Goal: Task Accomplishment & Management: Complete application form

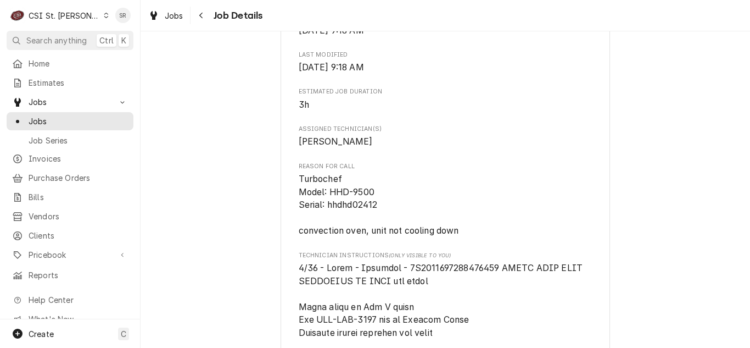
scroll to position [275, 0]
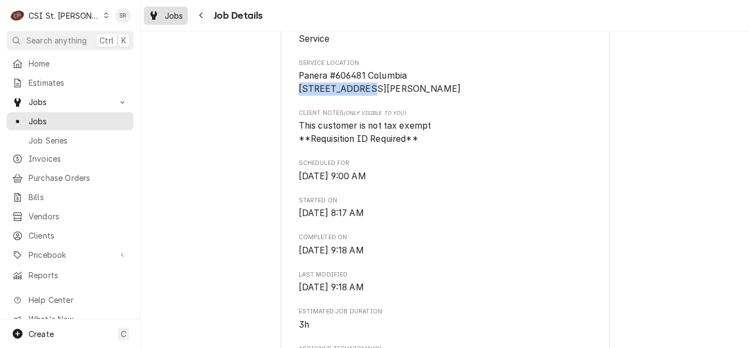
click at [178, 16] on span "Jobs" at bounding box center [174, 16] width 19 height 12
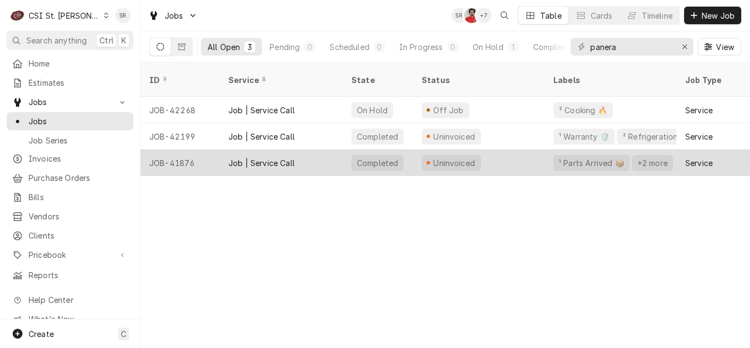
click at [364, 157] on div "Completed" at bounding box center [377, 163] width 43 height 12
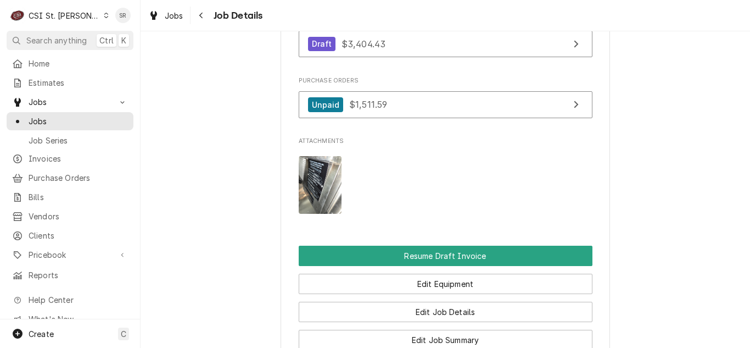
scroll to position [1538, 0]
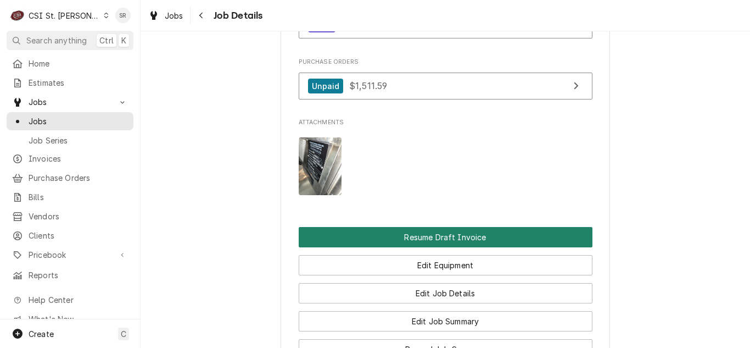
click at [460, 238] on button "Resume Draft Invoice" at bounding box center [446, 237] width 294 height 20
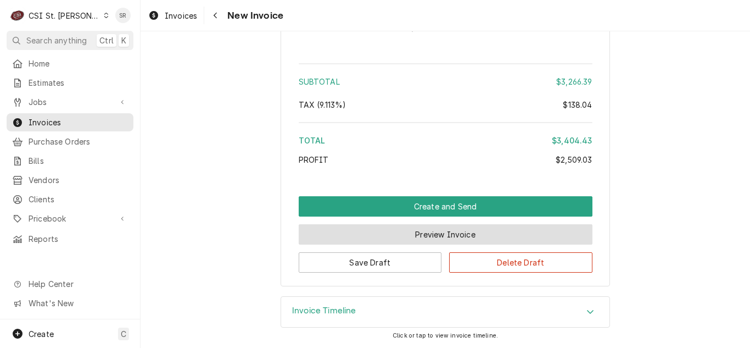
click at [357, 237] on button "Preview Invoice" at bounding box center [446, 234] width 294 height 20
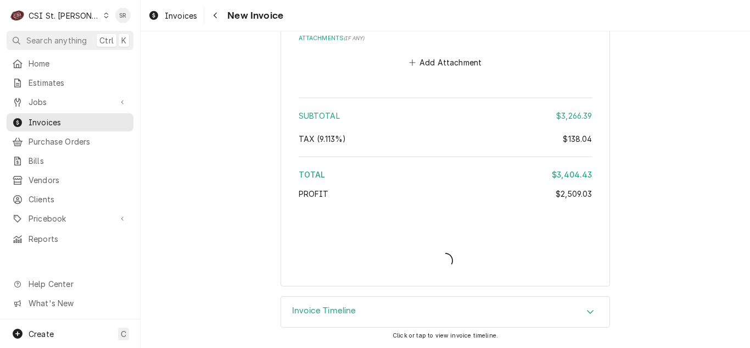
scroll to position [2501, 0]
type textarea "x"
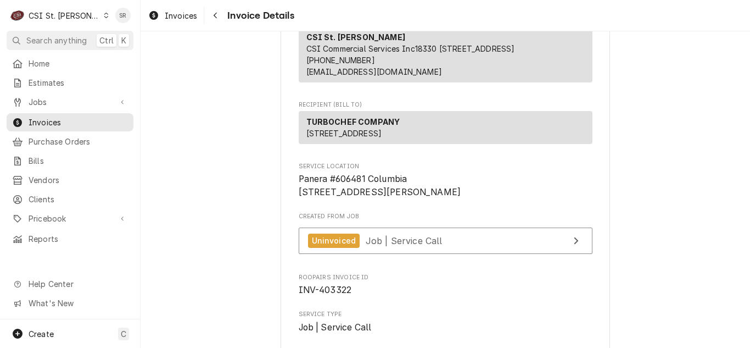
scroll to position [220, 0]
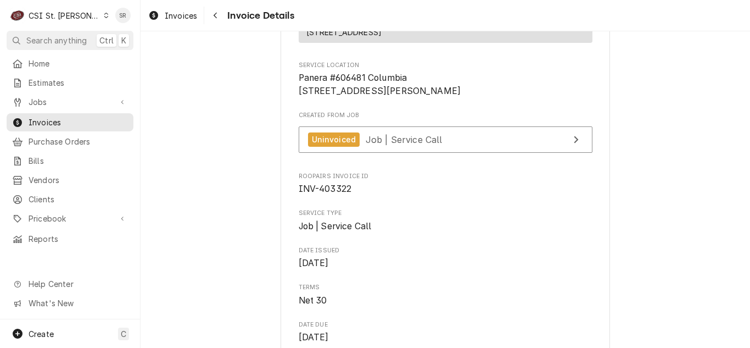
drag, startPoint x: 383, startPoint y: 135, endPoint x: 310, endPoint y: 117, distance: 75.3
click at [376, 97] on span "Panera #606481 Columbia 911 Rollins St Columbia, MO 65201" at bounding box center [446, 84] width 294 height 26
drag, startPoint x: 361, startPoint y: 115, endPoint x: 288, endPoint y: 116, distance: 73.6
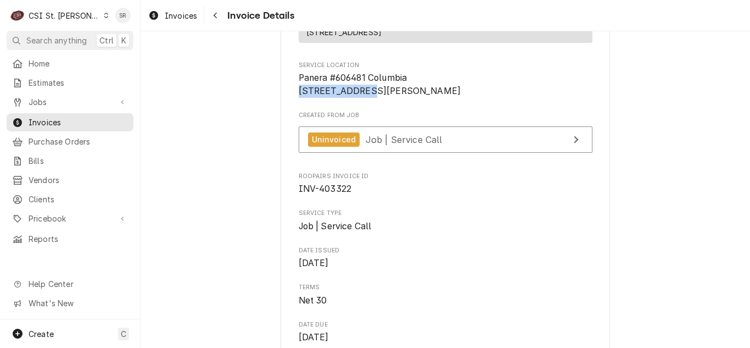
copy span "911 [PERSON_NAME] St"
click at [176, 11] on span "Invoices" at bounding box center [181, 16] width 32 height 12
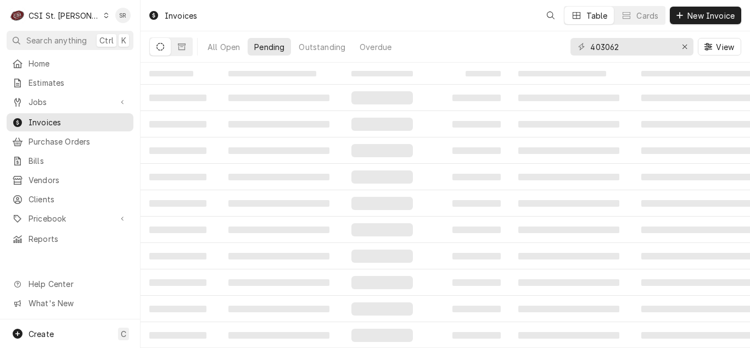
click at [54, 98] on span "Jobs" at bounding box center [70, 102] width 83 height 12
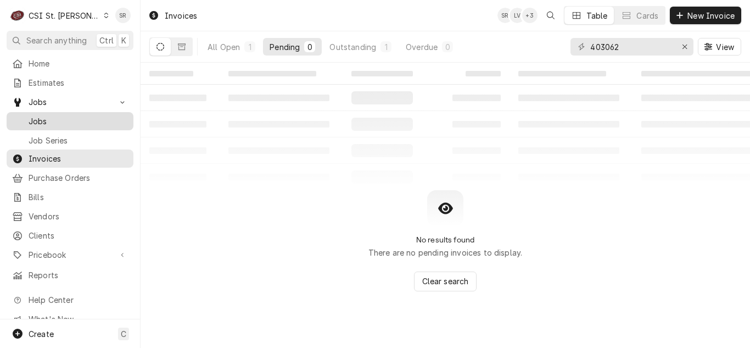
click at [54, 116] on span "Jobs" at bounding box center [78, 121] width 99 height 12
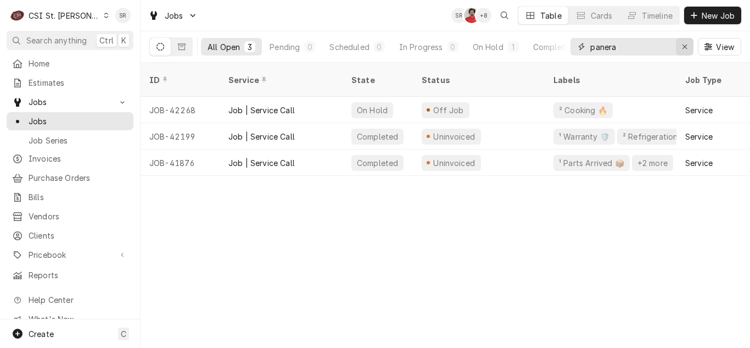
click at [689, 43] on div "Erase input" at bounding box center [685, 46] width 11 height 11
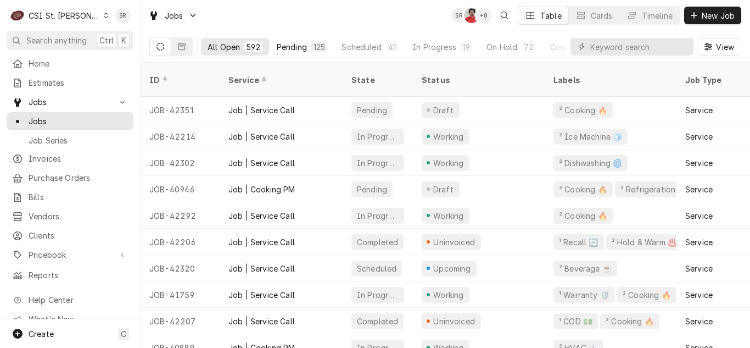
click at [301, 44] on div "Pending" at bounding box center [292, 47] width 30 height 12
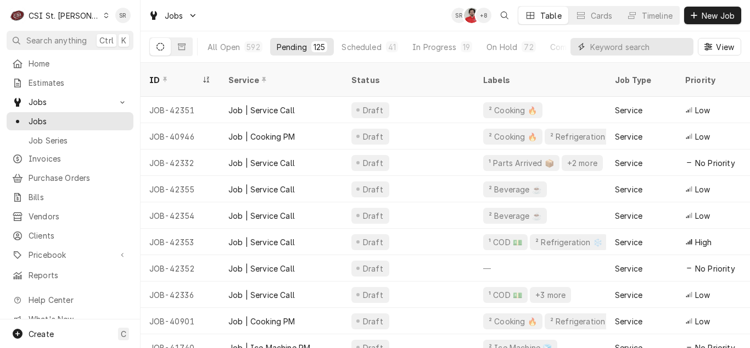
click at [593, 44] on input "Dynamic Content Wrapper" at bounding box center [640, 47] width 98 height 18
paste input "911 [PERSON_NAME] St"
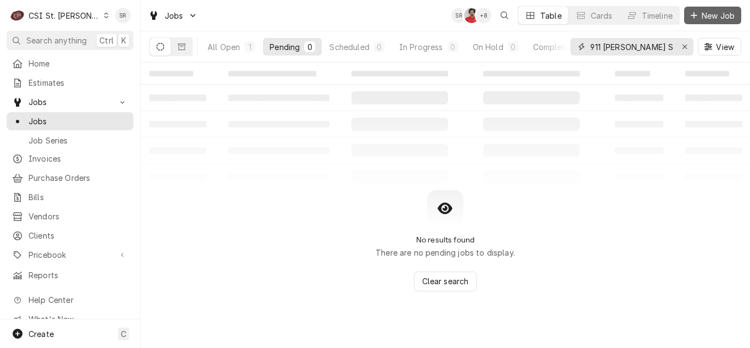
type input "911 [PERSON_NAME] St"
click at [711, 16] on span "New Job" at bounding box center [718, 16] width 37 height 12
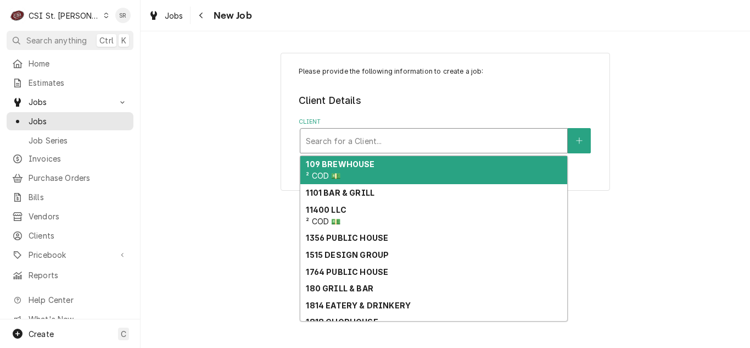
click at [346, 142] on div "Client" at bounding box center [434, 141] width 256 height 20
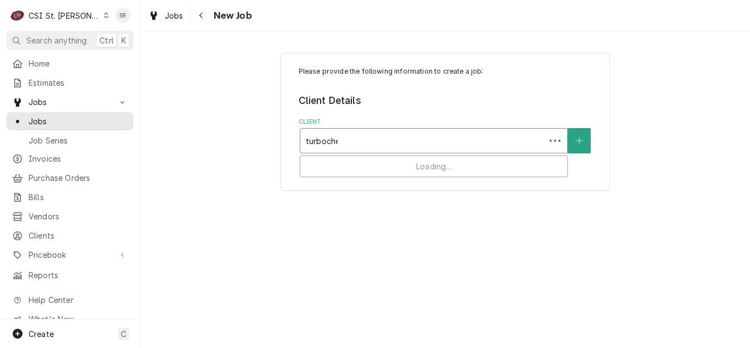
type input "turbochef"
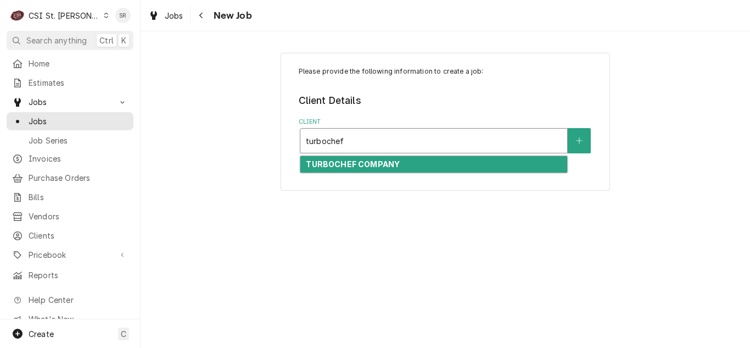
click at [357, 167] on strong "TURBOCHEF COMPANY" at bounding box center [353, 163] width 94 height 9
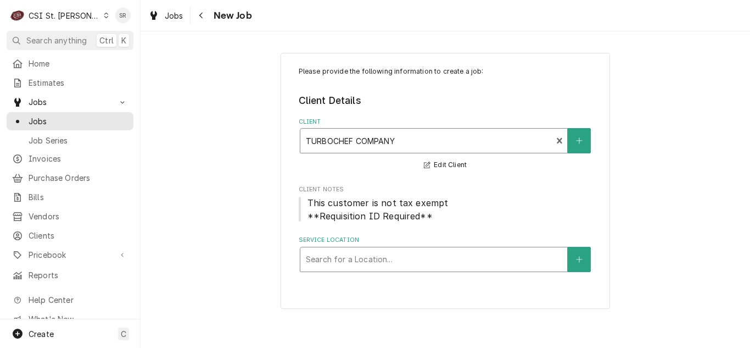
click at [386, 252] on div "Service Location" at bounding box center [434, 259] width 256 height 20
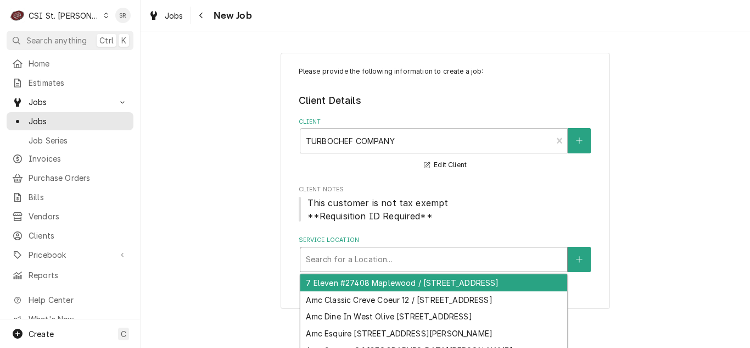
paste input "911 Rollins St"
type input "911 Rollins St"
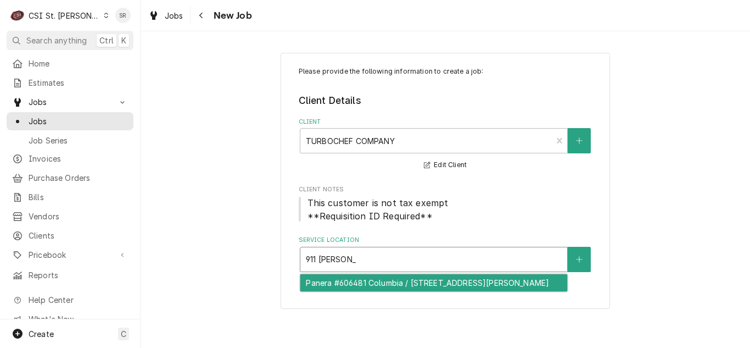
click at [358, 285] on div "Panera #606481 Columbia / 911 Rollins St, Columbia, MO 65201" at bounding box center [434, 282] width 267 height 17
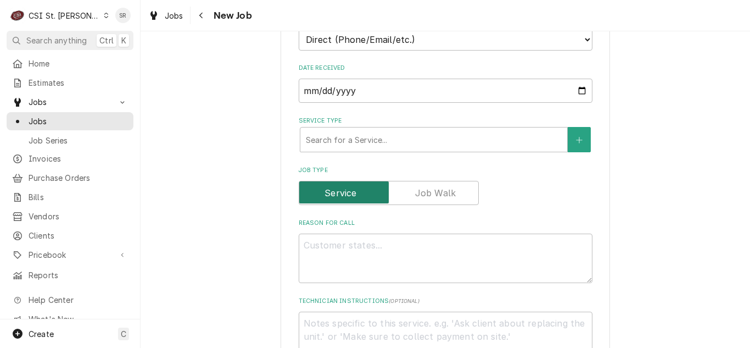
scroll to position [385, 0]
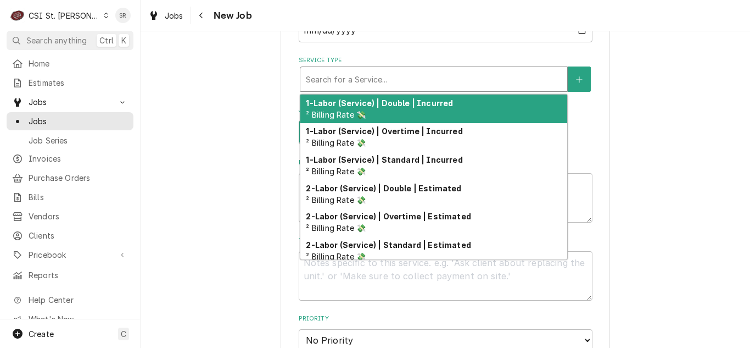
click at [372, 76] on div "Service Type" at bounding box center [434, 79] width 256 height 20
type textarea "x"
type input "s"
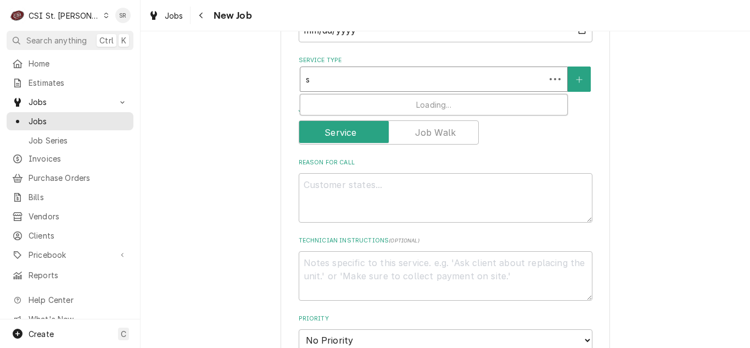
type textarea "x"
type input "se"
type textarea "x"
type input "ser"
type textarea "x"
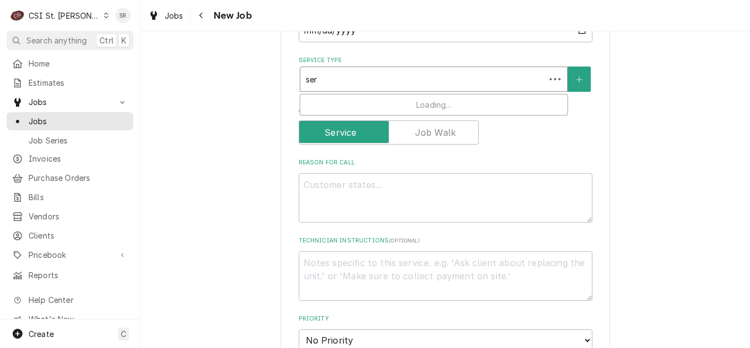
type input "serv"
type textarea "x"
type input "servi"
type textarea "x"
type input "servic"
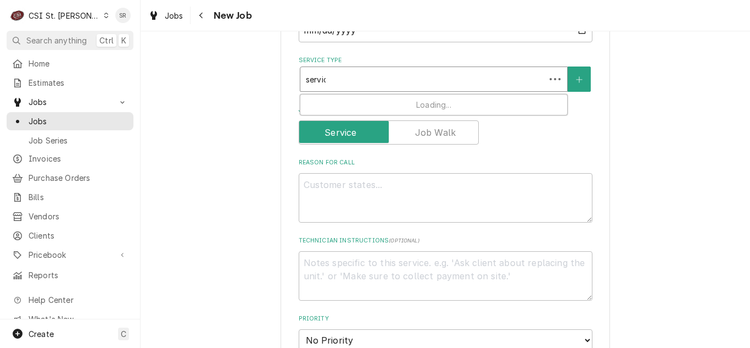
type textarea "x"
type input "service"
type textarea "x"
type input "service"
type textarea "x"
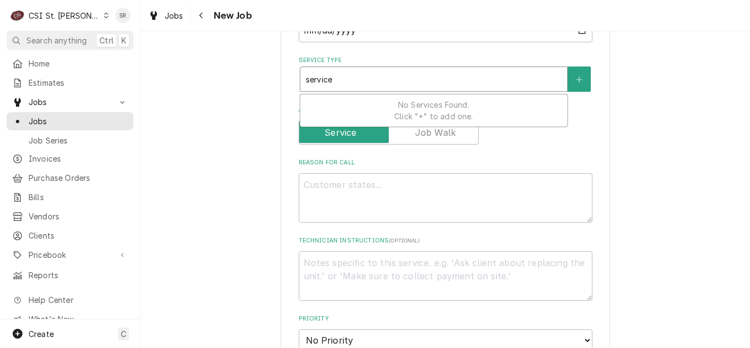
type input "service c"
type textarea "x"
type input "service cal"
type textarea "x"
type input "service call"
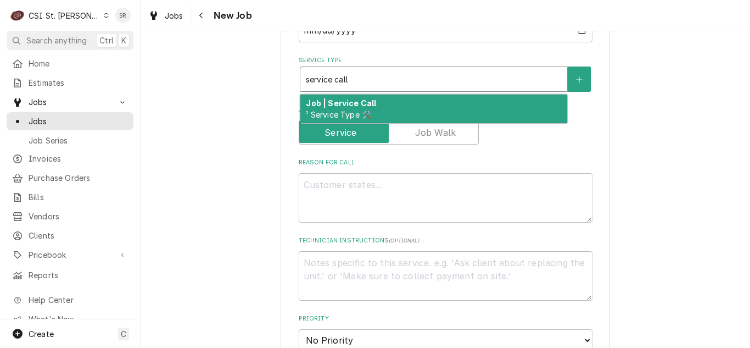
click at [365, 104] on strong "Job | Service Call" at bounding box center [341, 102] width 70 height 9
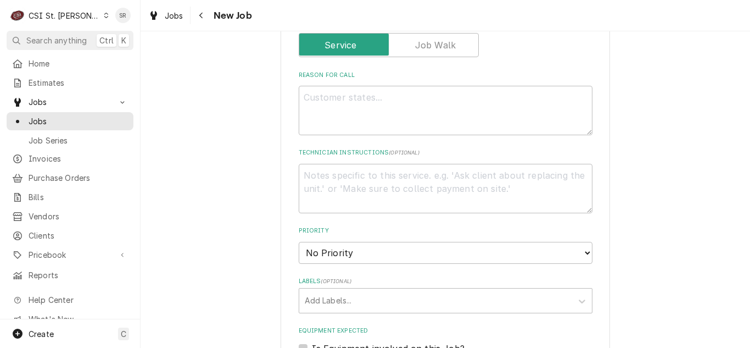
scroll to position [494, 0]
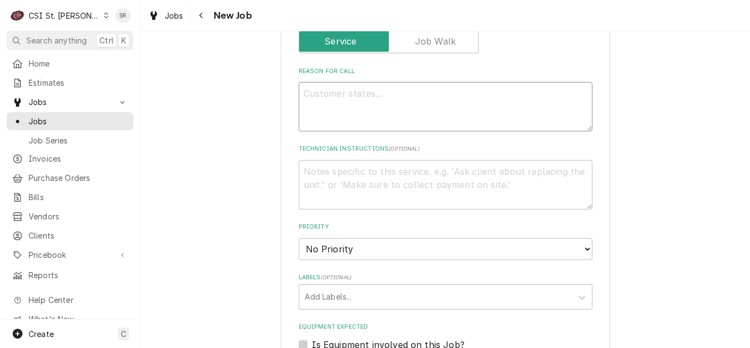
click at [369, 115] on textarea "Reason For Call" at bounding box center [446, 106] width 294 height 49
type textarea "x"
type textarea "F"
type textarea "x"
type textarea "Fa"
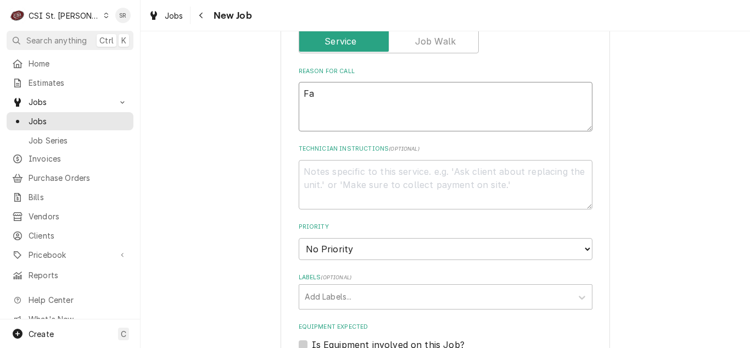
type textarea "x"
type textarea "Fas"
type textarea "x"
type textarea "Fast"
type textarea "x"
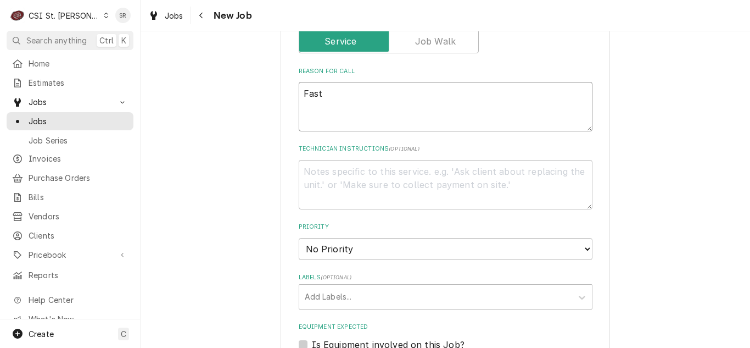
type textarea "Fast"
type textarea "x"
type textarea "Fast f"
type textarea "x"
type textarea "Fast fi"
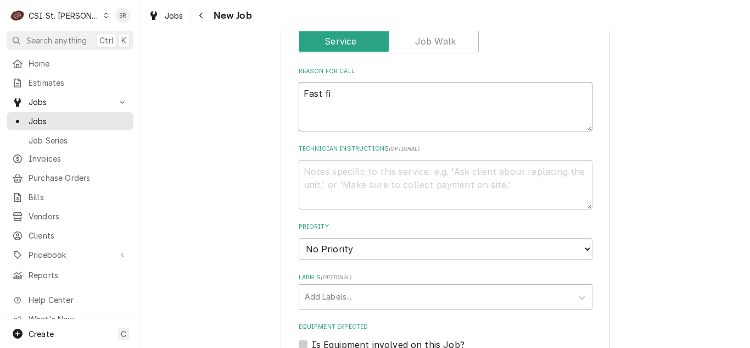
type textarea "x"
type textarea "Fast fix"
type textarea "x"
type textarea "Fast fix t"
type textarea "x"
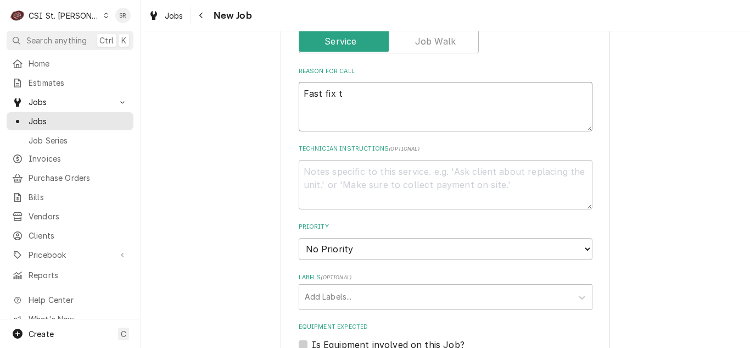
type textarea "Fast fix to"
type textarea "x"
type textarea "Fast fix to"
type textarea "x"
type textarea "Fast fix to r"
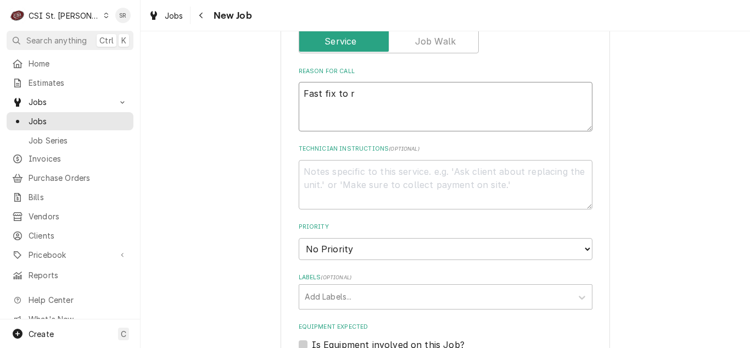
type textarea "x"
type textarea "Fast fix to ru"
type textarea "x"
type textarea "Fast fix to run"
type textarea "x"
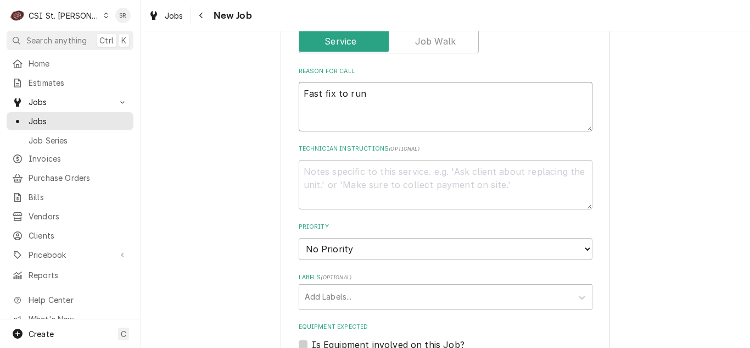
type textarea "Fast fix to run"
type textarea "x"
type textarea "Fast fix to run t"
type textarea "x"
type textarea "Fast fix to run th"
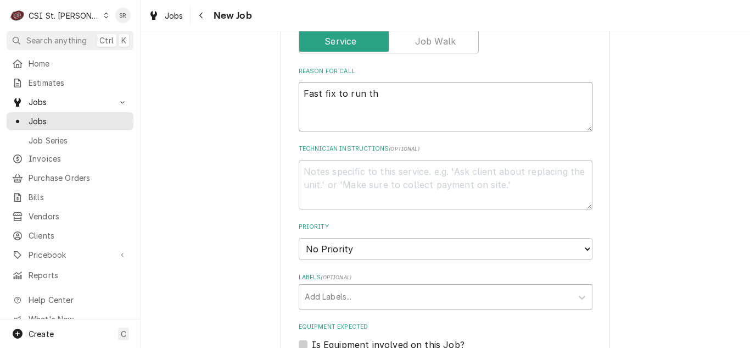
type textarea "x"
type textarea "Fast fix to run this"
type textarea "x"
type textarea "Fast fix to run this"
type textarea "x"
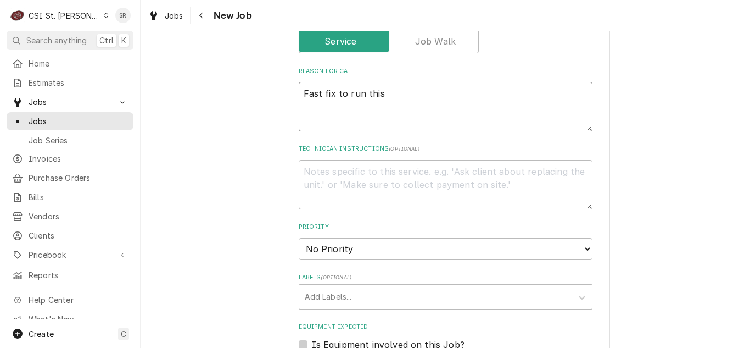
type textarea "Fast fix to run this c"
type textarea "x"
type textarea "Fast fix to run this ca"
type textarea "x"
type textarea "Fast fix to run this cal"
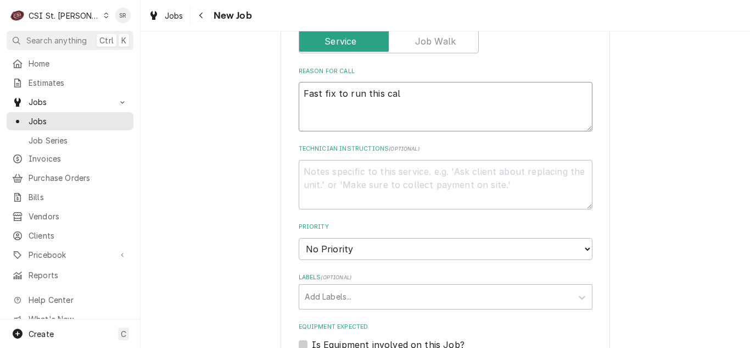
type textarea "x"
type textarea "Fast fix to run this call"
type textarea "x"
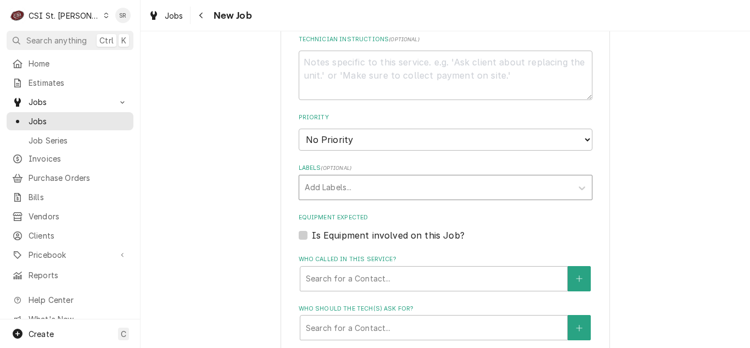
scroll to position [604, 0]
type textarea "Fast fix to run this call"
click at [336, 191] on div "Labels" at bounding box center [436, 187] width 262 height 20
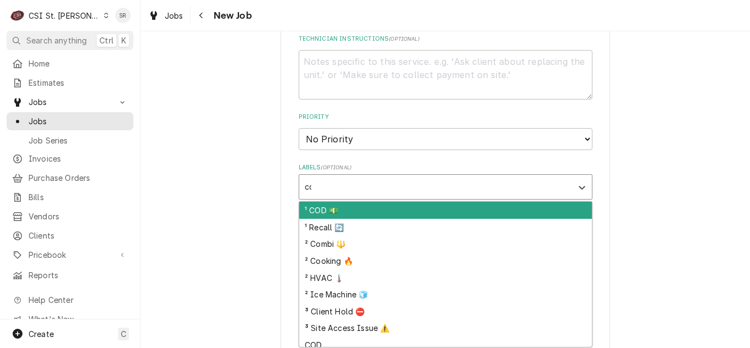
type input "cook"
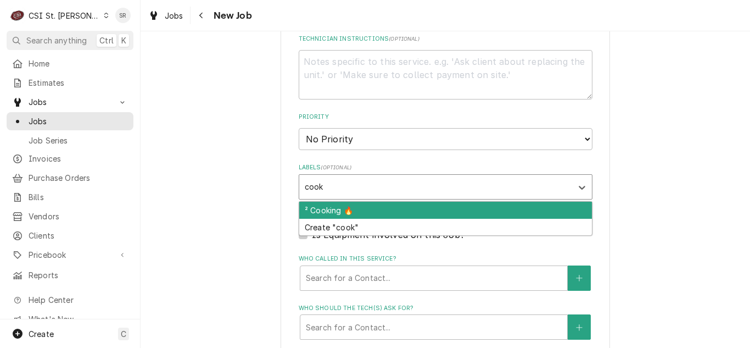
click at [329, 209] on div "² Cooking 🔥" at bounding box center [445, 210] width 293 height 17
type textarea "x"
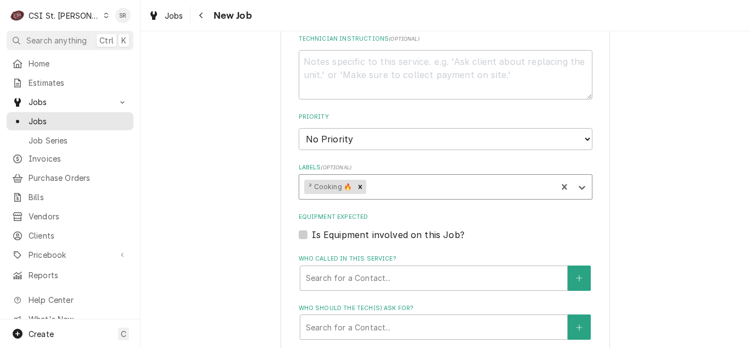
type textarea "x"
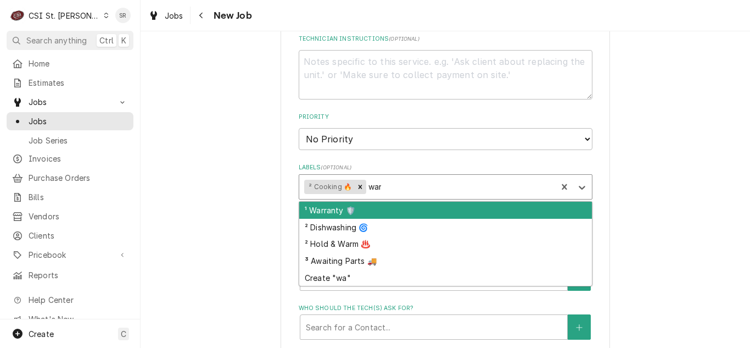
type input "warr"
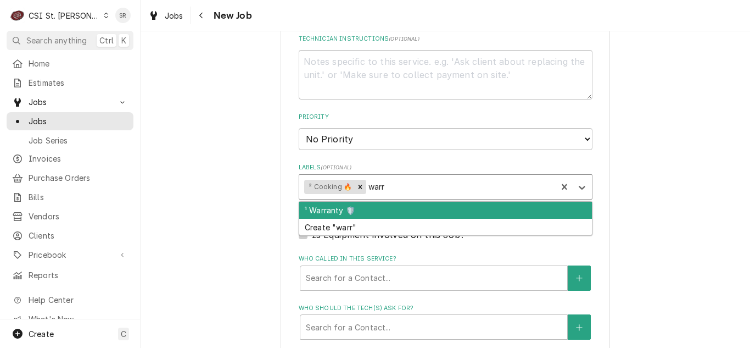
click at [329, 210] on div "¹ Warranty 🛡️" at bounding box center [445, 210] width 293 height 17
type textarea "x"
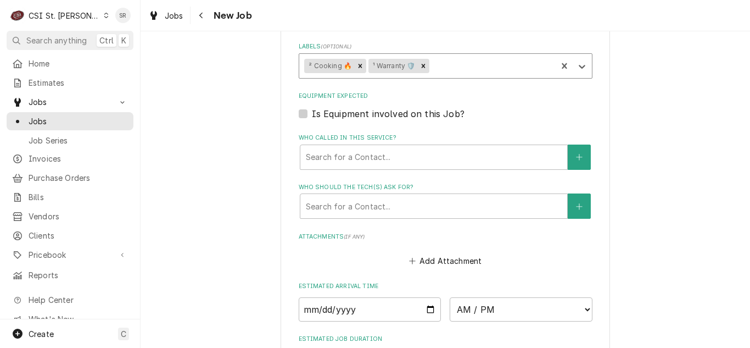
type textarea "x"
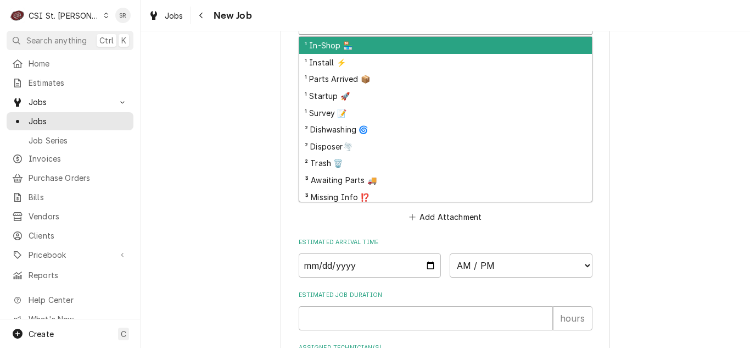
scroll to position [755, 0]
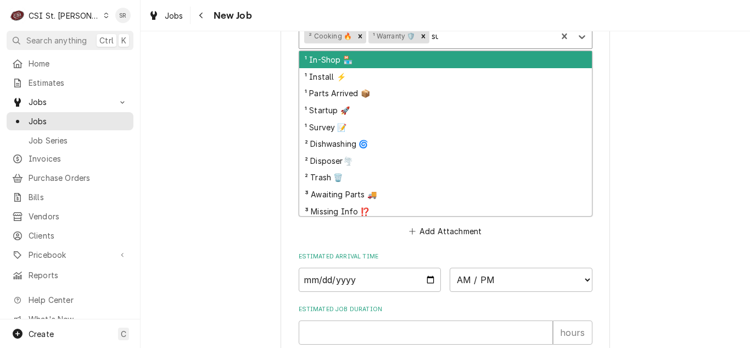
type input "sub"
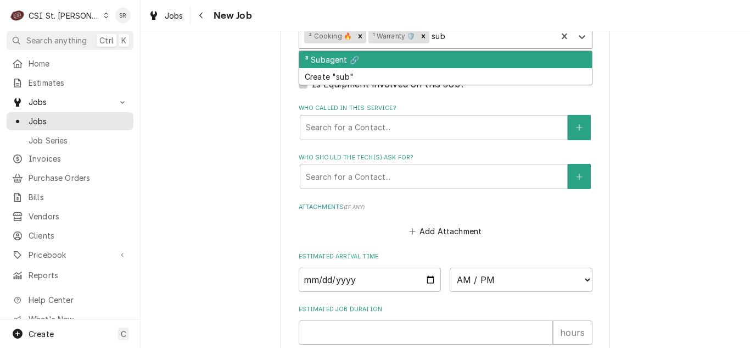
click at [353, 64] on div "³ Subagent 🔗" at bounding box center [445, 59] width 293 height 17
type textarea "x"
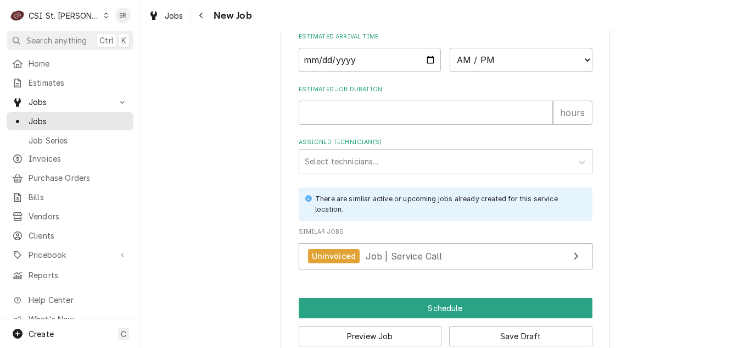
scroll to position [997, 0]
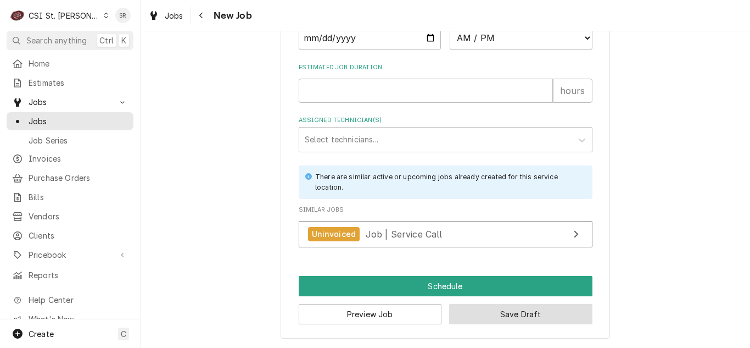
click at [491, 311] on button "Save Draft" at bounding box center [520, 314] width 143 height 20
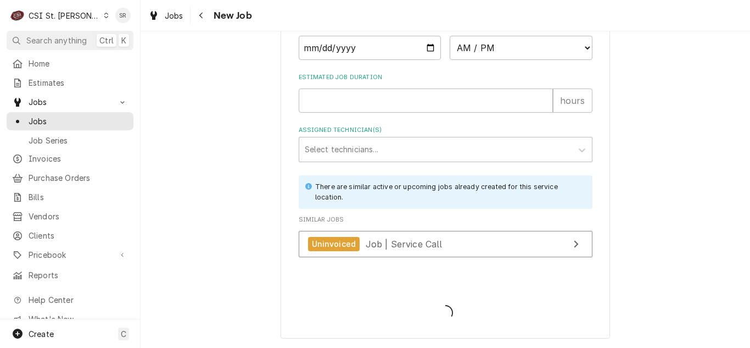
scroll to position [987, 0]
type textarea "x"
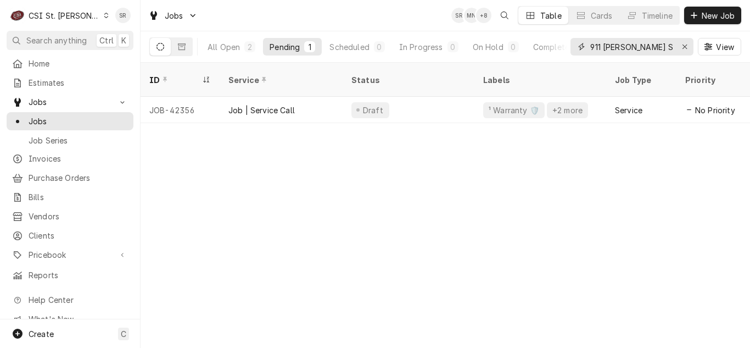
drag, startPoint x: 643, startPoint y: 48, endPoint x: 530, endPoint y: 161, distance: 159.3
click at [572, 41] on div "911 Rollins St" at bounding box center [632, 47] width 123 height 18
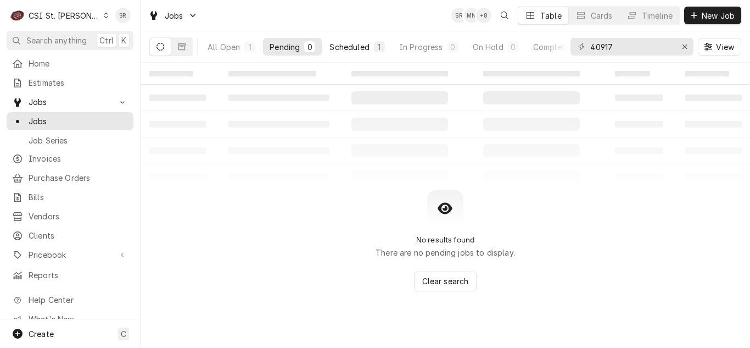
click at [374, 46] on button "Scheduled 1" at bounding box center [357, 47] width 68 height 18
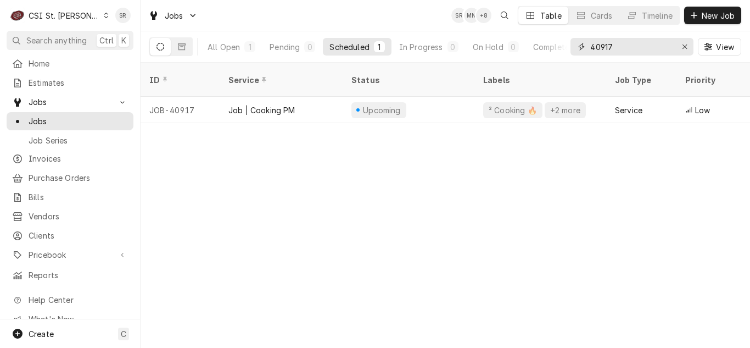
drag, startPoint x: 622, startPoint y: 48, endPoint x: 583, endPoint y: 46, distance: 38.5
click at [583, 46] on div "40917" at bounding box center [632, 47] width 123 height 18
type input "aberdeen heig"
click at [55, 153] on span "Invoices" at bounding box center [78, 159] width 99 height 12
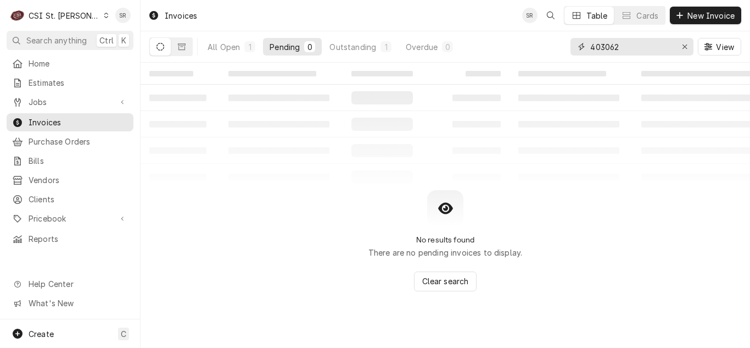
drag, startPoint x: 643, startPoint y: 49, endPoint x: 577, endPoint y: 39, distance: 67.2
click at [577, 39] on div "403062" at bounding box center [632, 47] width 123 height 18
type input "a"
click at [589, 47] on div "berdeen he" at bounding box center [632, 47] width 123 height 18
click at [591, 47] on input "berdeen he" at bounding box center [632, 47] width 82 height 18
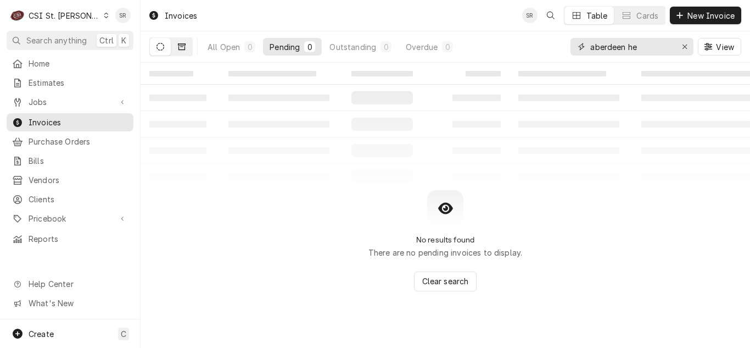
type input "aberdeen he"
click at [185, 49] on icon "Dynamic Content Wrapper" at bounding box center [182, 46] width 8 height 7
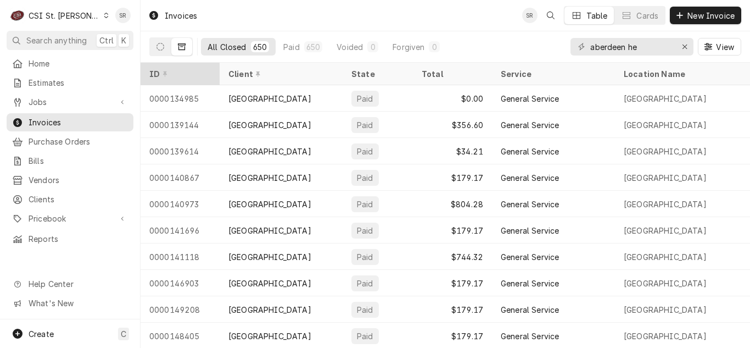
click at [188, 72] on div "ID" at bounding box center [178, 74] width 59 height 12
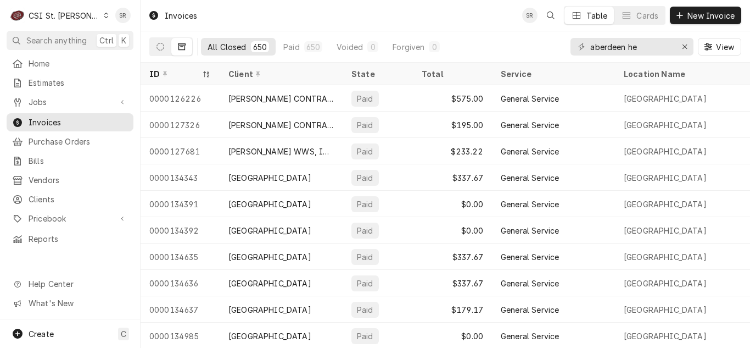
click at [190, 72] on div "ID" at bounding box center [174, 74] width 51 height 12
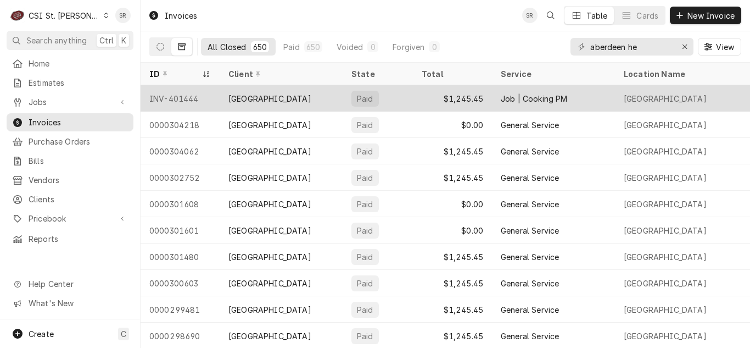
click at [193, 96] on div "INV-401444" at bounding box center [180, 98] width 79 height 26
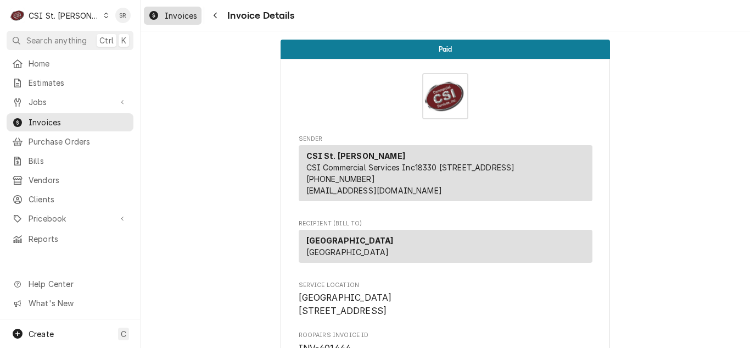
click at [182, 11] on span "Invoices" at bounding box center [181, 16] width 32 height 12
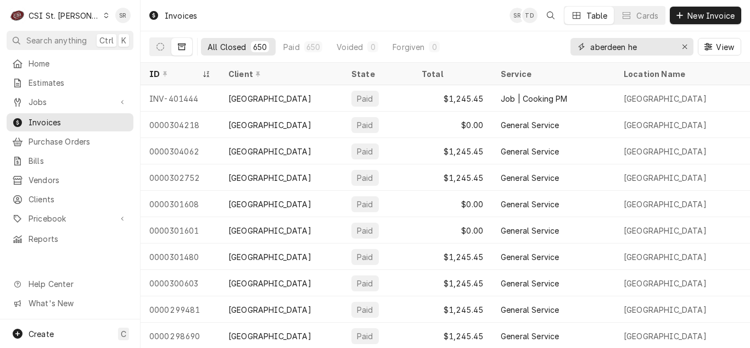
drag, startPoint x: 644, startPoint y: 47, endPoint x: 493, endPoint y: 44, distance: 151.1
click at [493, 44] on div "All Closed 650 Paid 650 Voided 0 Forgiven 0 [GEOGRAPHIC_DATA] he View" at bounding box center [445, 46] width 592 height 31
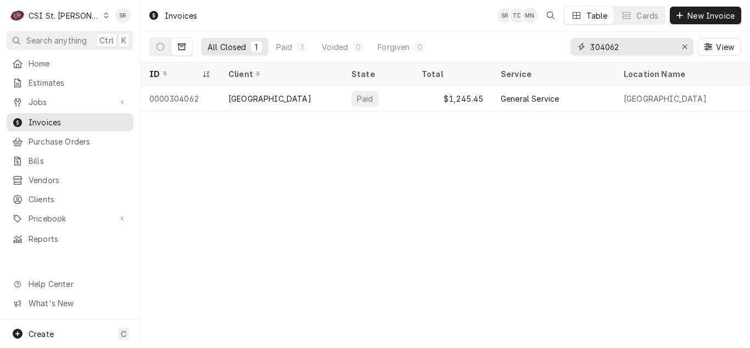
drag, startPoint x: 638, startPoint y: 47, endPoint x: 566, endPoint y: 43, distance: 72.1
click at [566, 43] on div "All Closed 1 Paid 1 Voided 0 Forgiven 0 304062 View" at bounding box center [445, 46] width 592 height 31
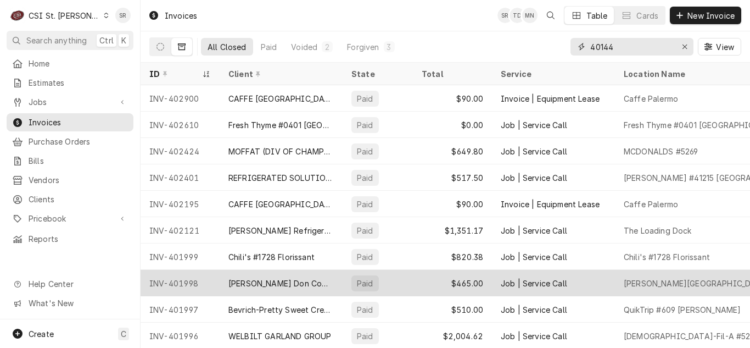
type input "401444"
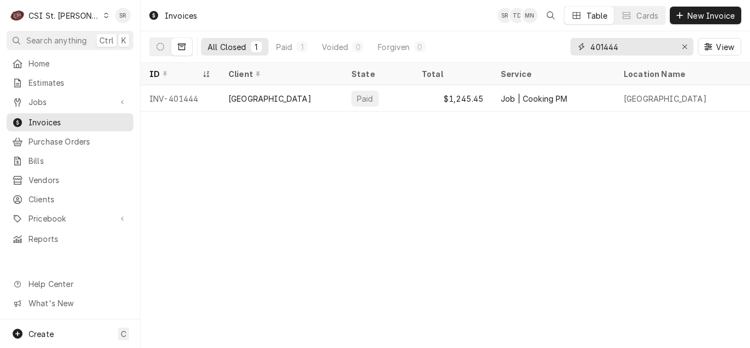
drag, startPoint x: 632, startPoint y: 49, endPoint x: 526, endPoint y: 24, distance: 108.6
click at [526, 24] on div "Invoices SR TD MN Table Cards New Invoice All Closed 1 Paid 1 Voided 0 Forgiven…" at bounding box center [446, 31] width 610 height 63
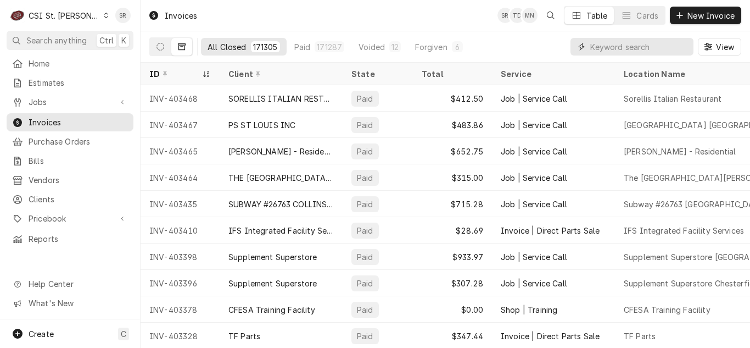
click at [605, 46] on input "Dynamic Content Wrapper" at bounding box center [640, 47] width 98 height 18
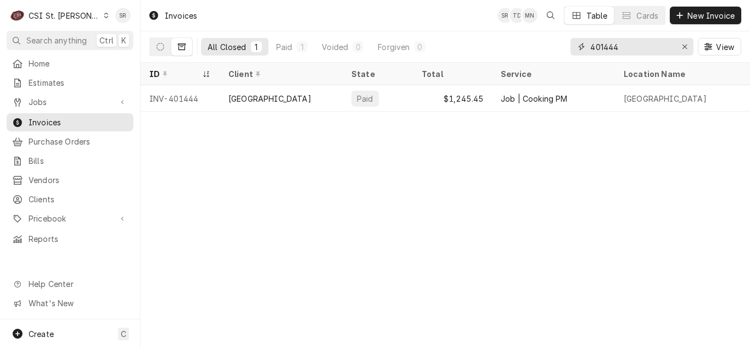
type input "401444"
click at [90, 96] on span "Jobs" at bounding box center [70, 102] width 83 height 12
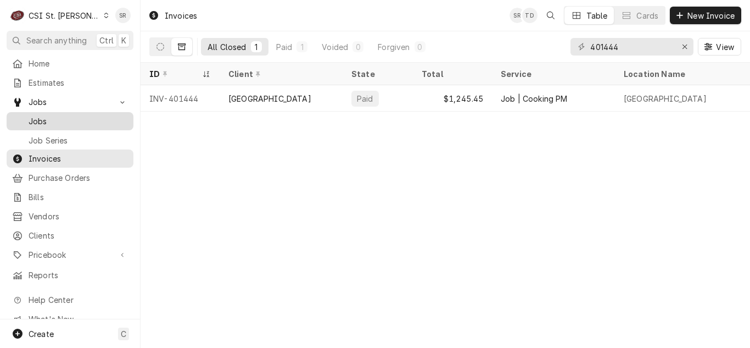
click at [66, 114] on div "Jobs" at bounding box center [70, 121] width 123 height 14
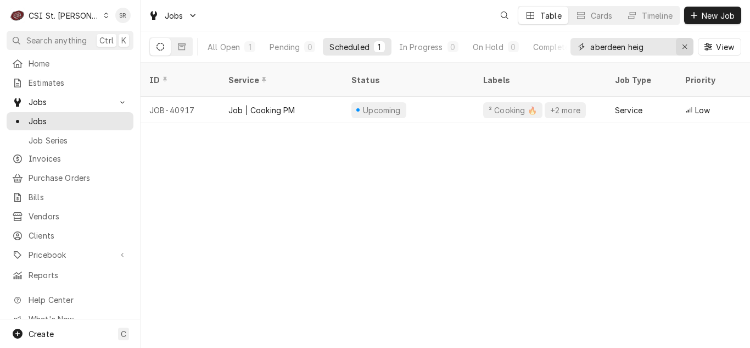
click at [685, 46] on icon "Erase input" at bounding box center [685, 47] width 6 height 8
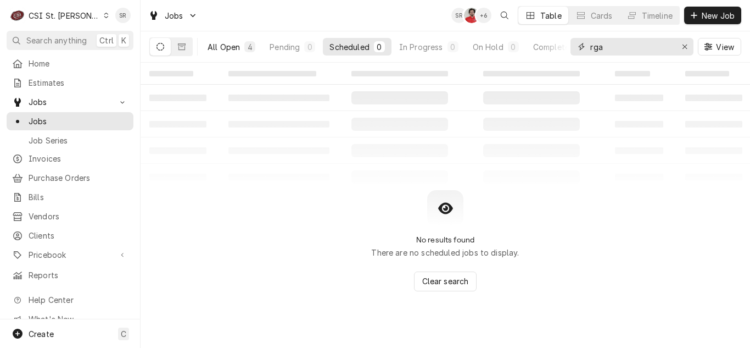
type input "rga"
click at [243, 40] on button "All Open 4" at bounding box center [231, 47] width 61 height 18
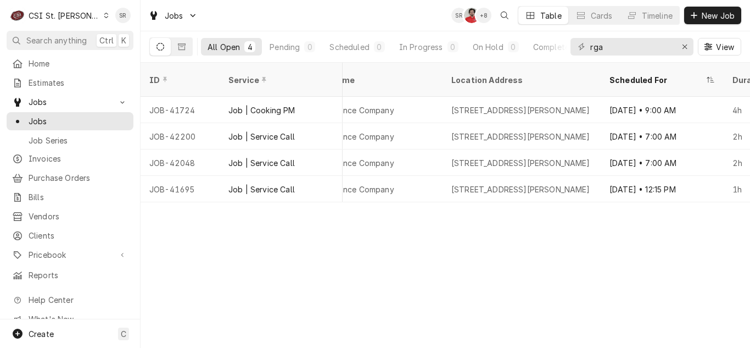
scroll to position [0, 970]
drag, startPoint x: 613, startPoint y: 49, endPoint x: 583, endPoint y: 48, distance: 30.2
click at [583, 48] on div "rga" at bounding box center [632, 47] width 123 height 18
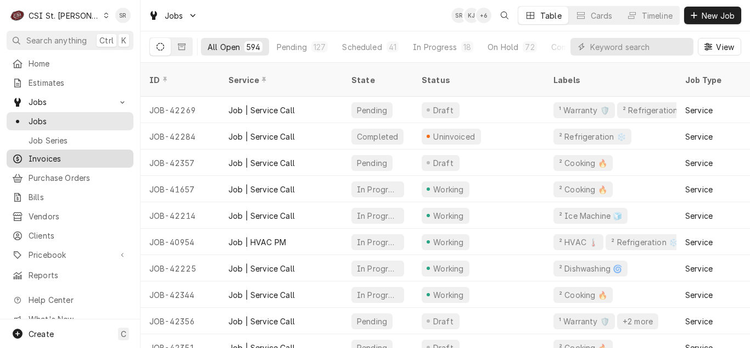
click at [73, 153] on span "Invoices" at bounding box center [78, 159] width 99 height 12
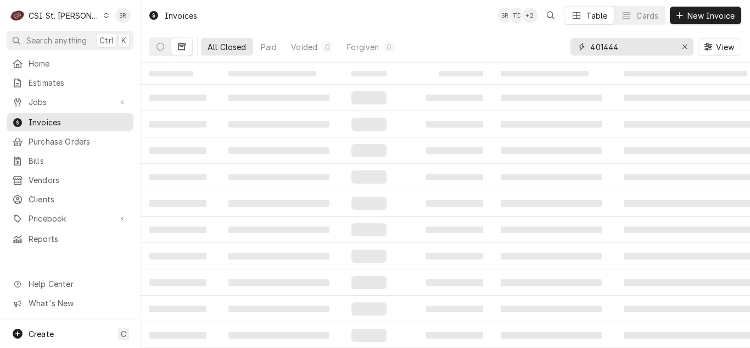
drag, startPoint x: 631, startPoint y: 48, endPoint x: 569, endPoint y: 52, distance: 61.6
click at [569, 52] on div "All Closed Paid Voided 0 Forgiven 0 401444 View" at bounding box center [445, 46] width 592 height 31
click at [158, 50] on icon "Dynamic Content Wrapper" at bounding box center [161, 47] width 8 height 8
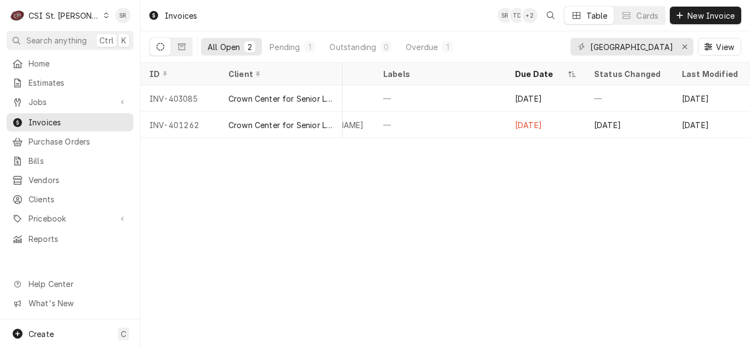
scroll to position [0, 647]
drag, startPoint x: 650, startPoint y: 46, endPoint x: 573, endPoint y: 38, distance: 77.8
click at [573, 38] on div "[GEOGRAPHIC_DATA]" at bounding box center [632, 47] width 123 height 18
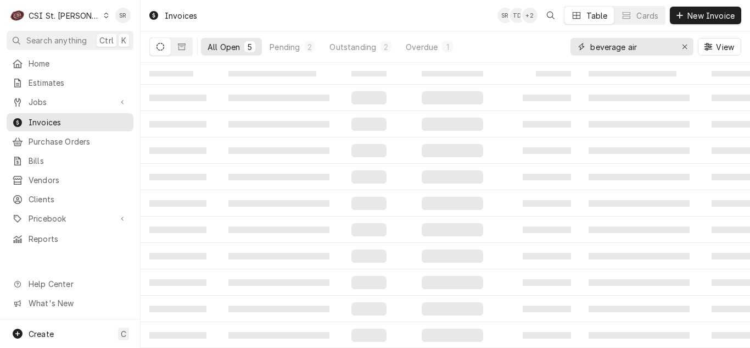
click at [627, 45] on input "beverage air" at bounding box center [632, 47] width 82 height 18
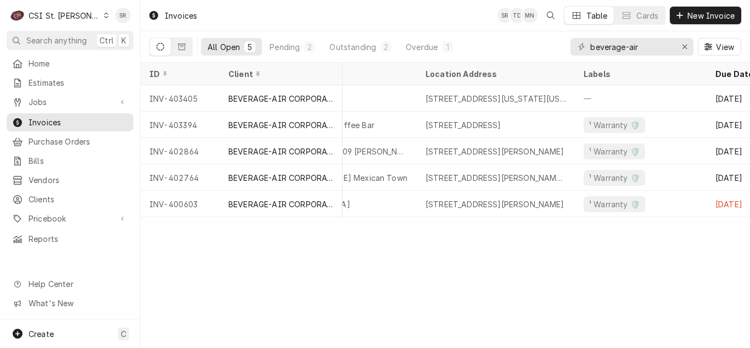
scroll to position [0, 458]
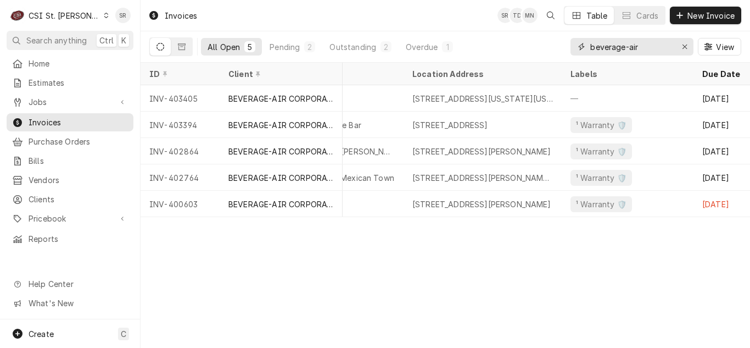
drag, startPoint x: 644, startPoint y: 49, endPoint x: 566, endPoint y: 41, distance: 78.5
click at [566, 41] on div "All Open 5 Pending 2 Outstanding 2 Overdue 1 beverage-air View" at bounding box center [445, 46] width 592 height 31
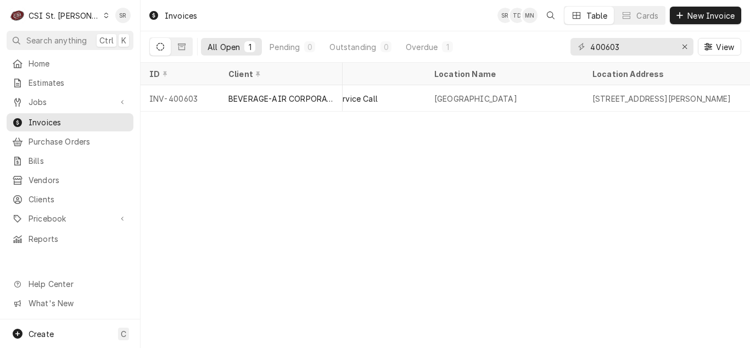
scroll to position [0, 0]
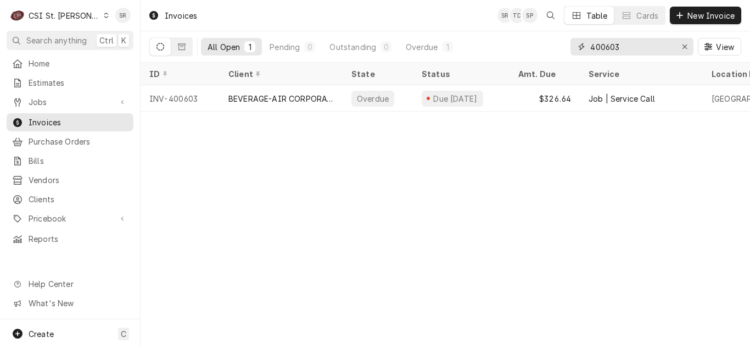
drag, startPoint x: 625, startPoint y: 44, endPoint x: 575, endPoint y: 43, distance: 50.6
click at [575, 43] on div "400603" at bounding box center [632, 47] width 123 height 18
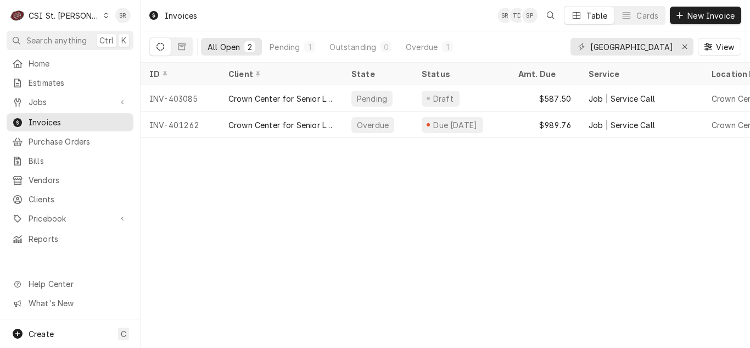
drag, startPoint x: 366, startPoint y: 145, endPoint x: 409, endPoint y: 144, distance: 42.9
click at [409, 144] on div "Invoices SR TD SP Table Cards New Invoice All Open 2 Pending 1 Outstanding 0 Ov…" at bounding box center [446, 174] width 610 height 348
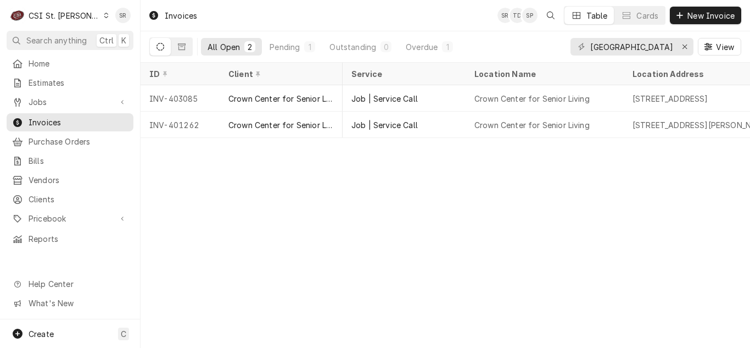
scroll to position [0, 295]
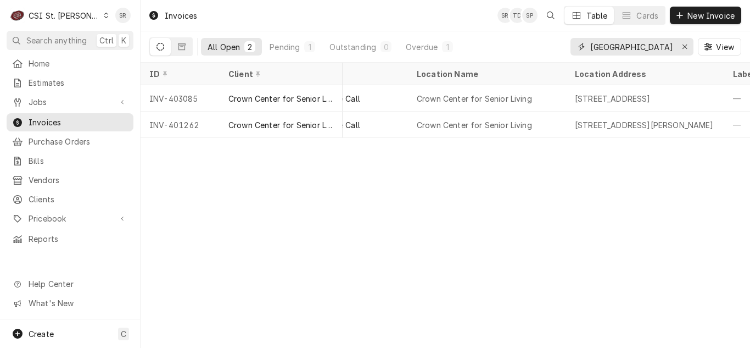
drag, startPoint x: 648, startPoint y: 42, endPoint x: 586, endPoint y: 47, distance: 62.8
click at [586, 47] on div "[GEOGRAPHIC_DATA]" at bounding box center [632, 47] width 123 height 18
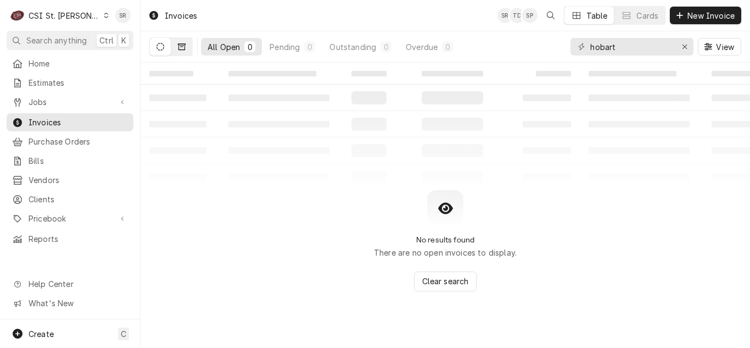
click at [185, 49] on icon "Dynamic Content Wrapper" at bounding box center [182, 46] width 8 height 7
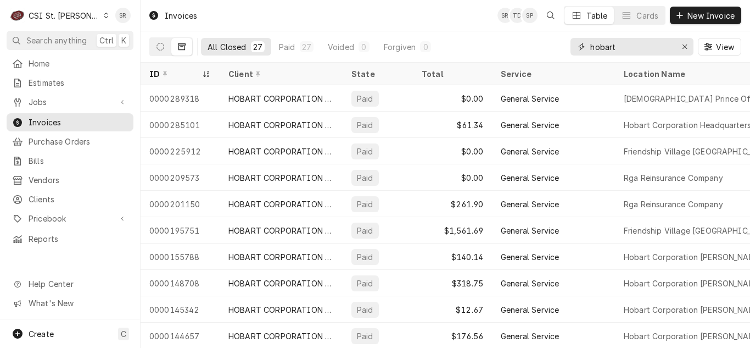
drag, startPoint x: 617, startPoint y: 43, endPoint x: 565, endPoint y: 47, distance: 52.9
click at [565, 47] on div "All Closed 27 Paid 27 Voided 0 Forgiven 0 hobart View" at bounding box center [445, 46] width 592 height 31
click at [181, 68] on div "ID" at bounding box center [180, 74] width 75 height 18
click at [159, 46] on icon "Dynamic Content Wrapper" at bounding box center [161, 47] width 8 height 8
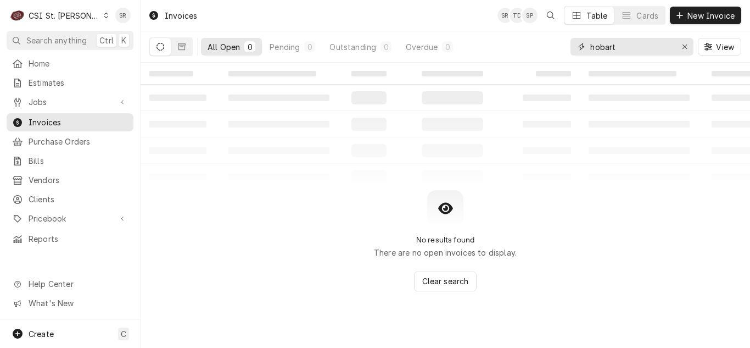
drag, startPoint x: 620, startPoint y: 45, endPoint x: 565, endPoint y: 34, distance: 55.5
click at [565, 34] on div "All Open 0 Pending 0 Outstanding 0 Overdue 0 hobart View" at bounding box center [445, 46] width 592 height 31
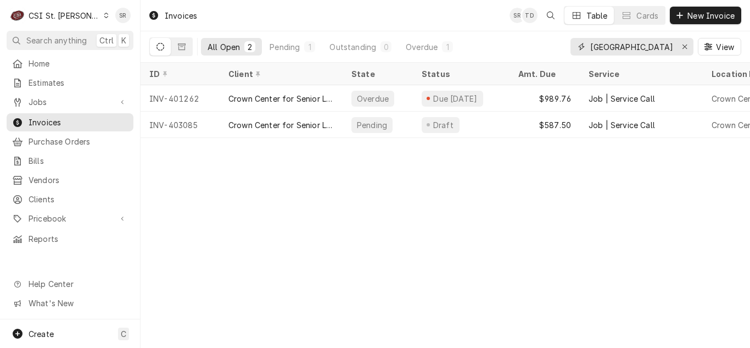
type input "[GEOGRAPHIC_DATA]"
